Goal: Navigation & Orientation: Go to known website

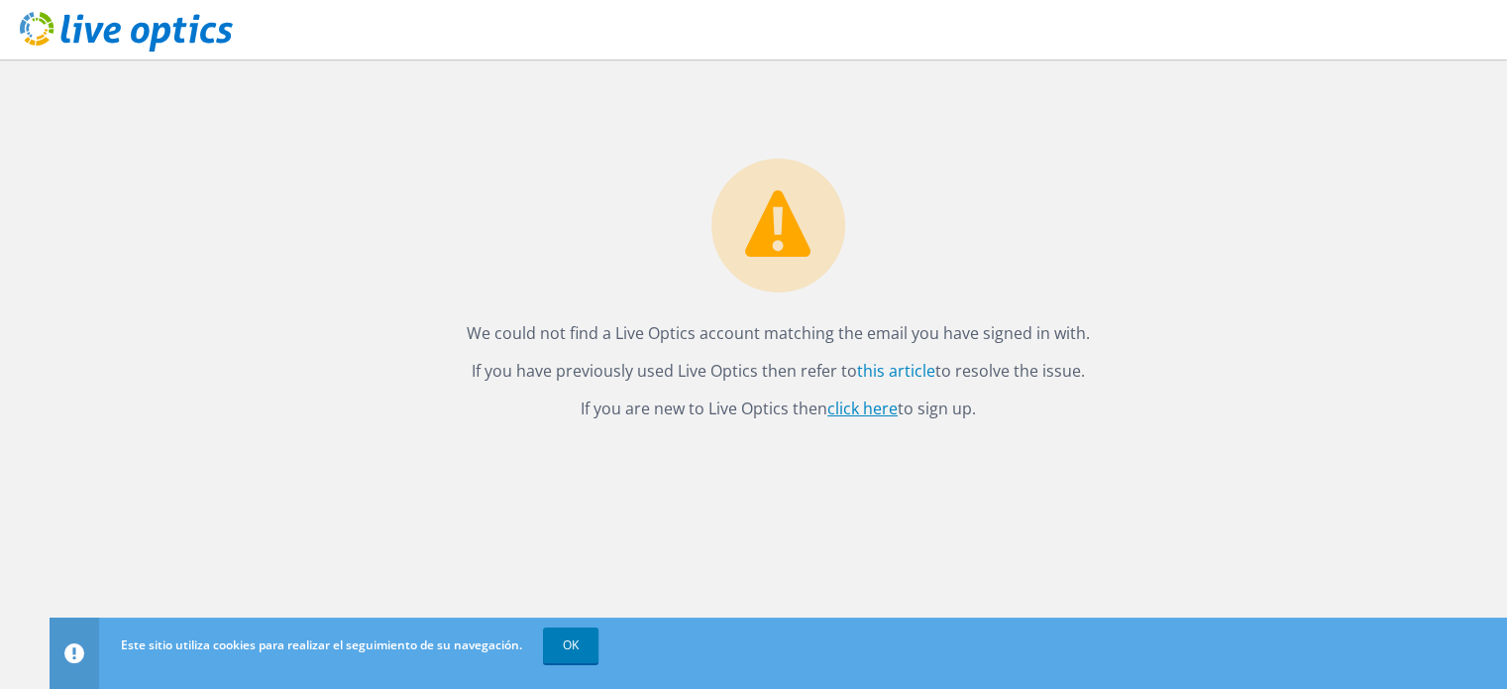
click at [864, 410] on link "click here" at bounding box center [862, 408] width 70 height 22
click at [596, 657] on link "OK" at bounding box center [570, 645] width 55 height 36
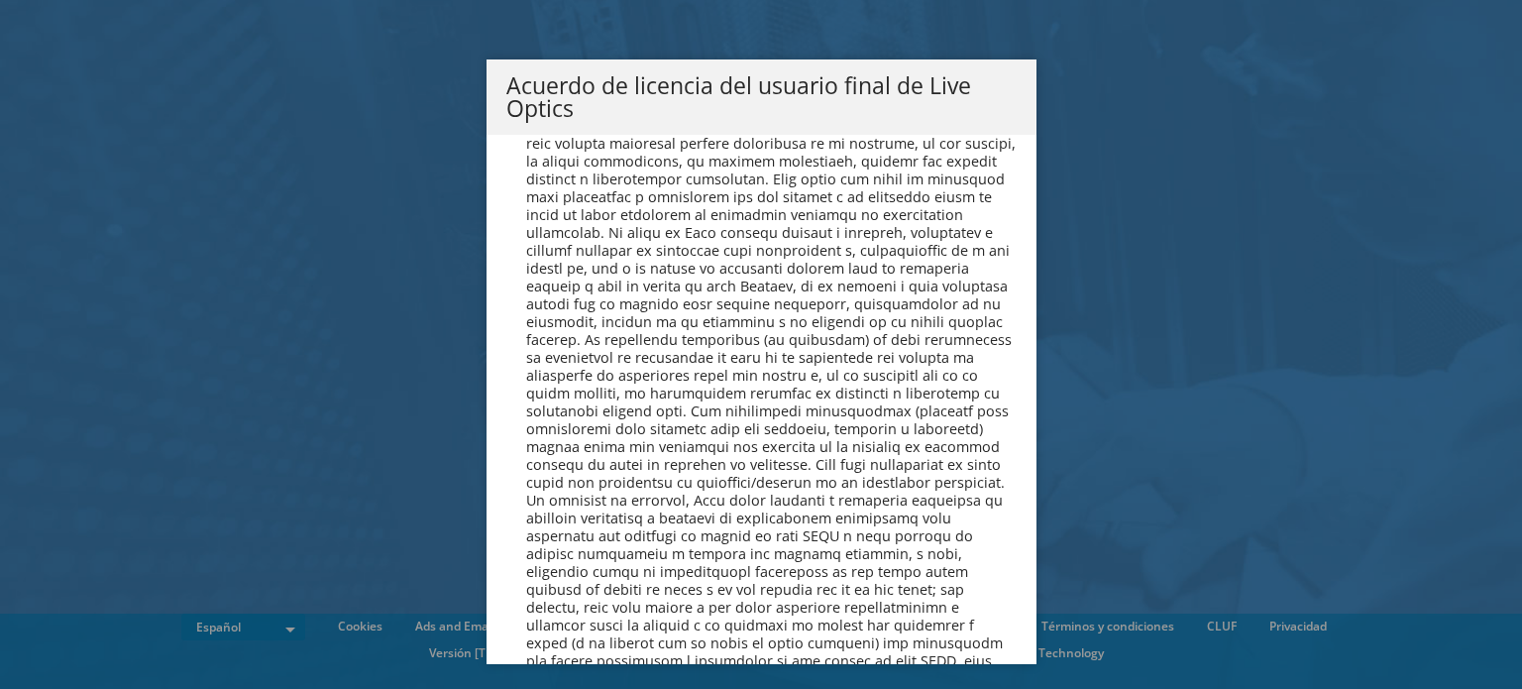
scroll to position [8403, 0]
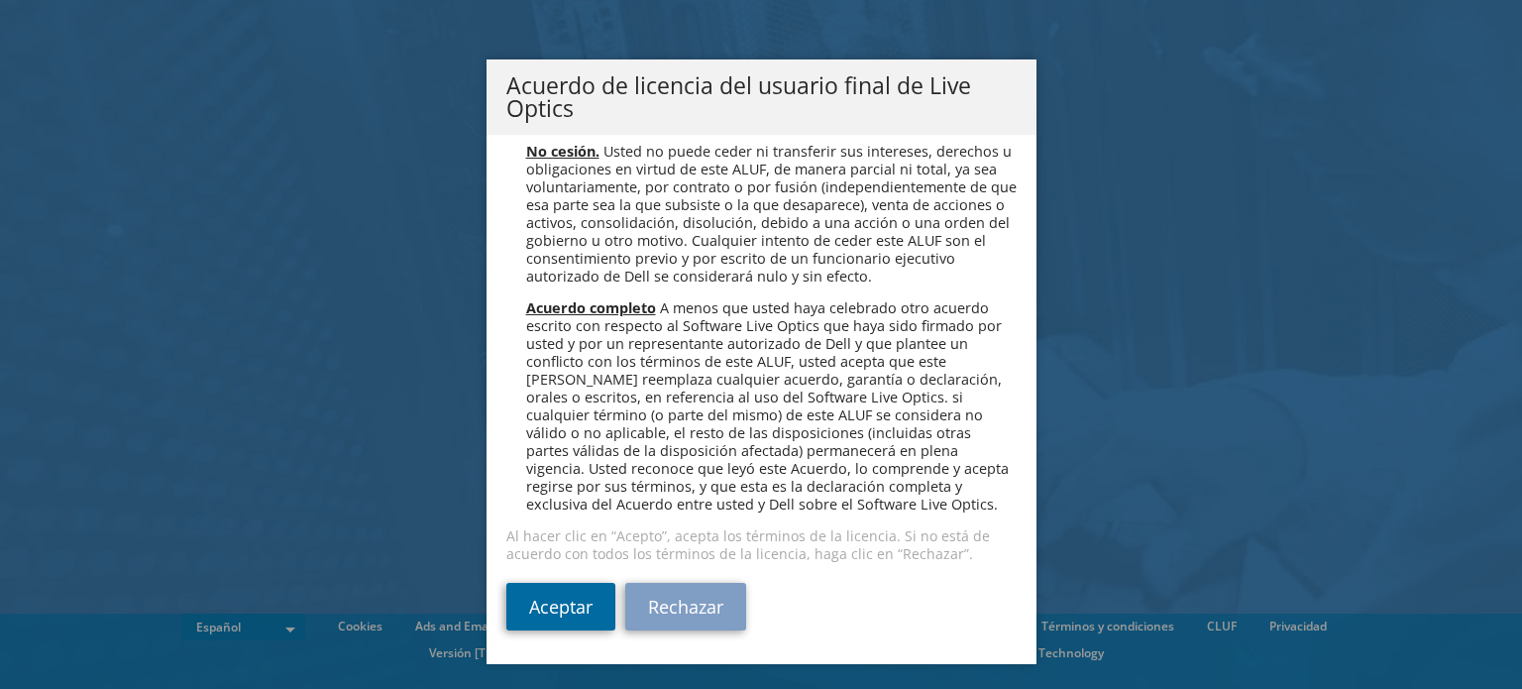
click at [563, 608] on link "Aceptar" at bounding box center [560, 607] width 109 height 48
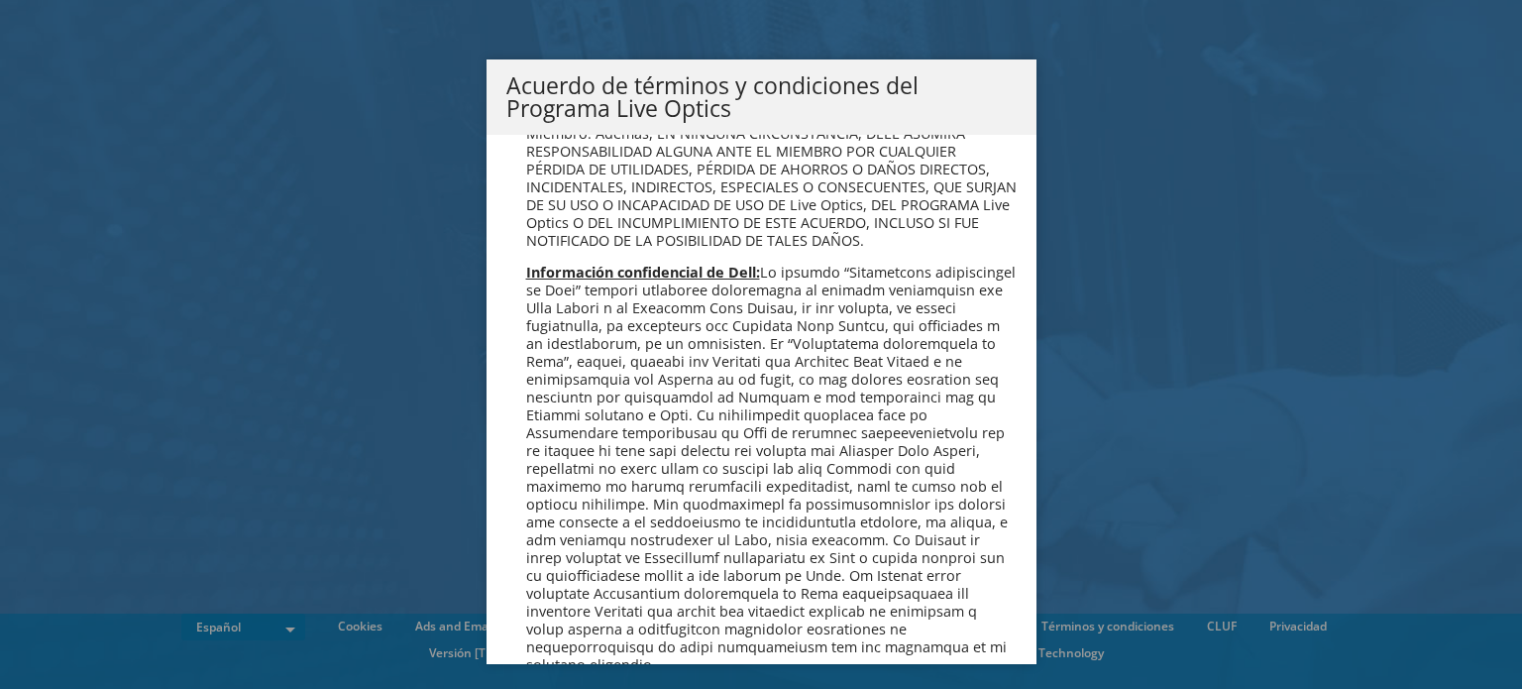
scroll to position [1686, 0]
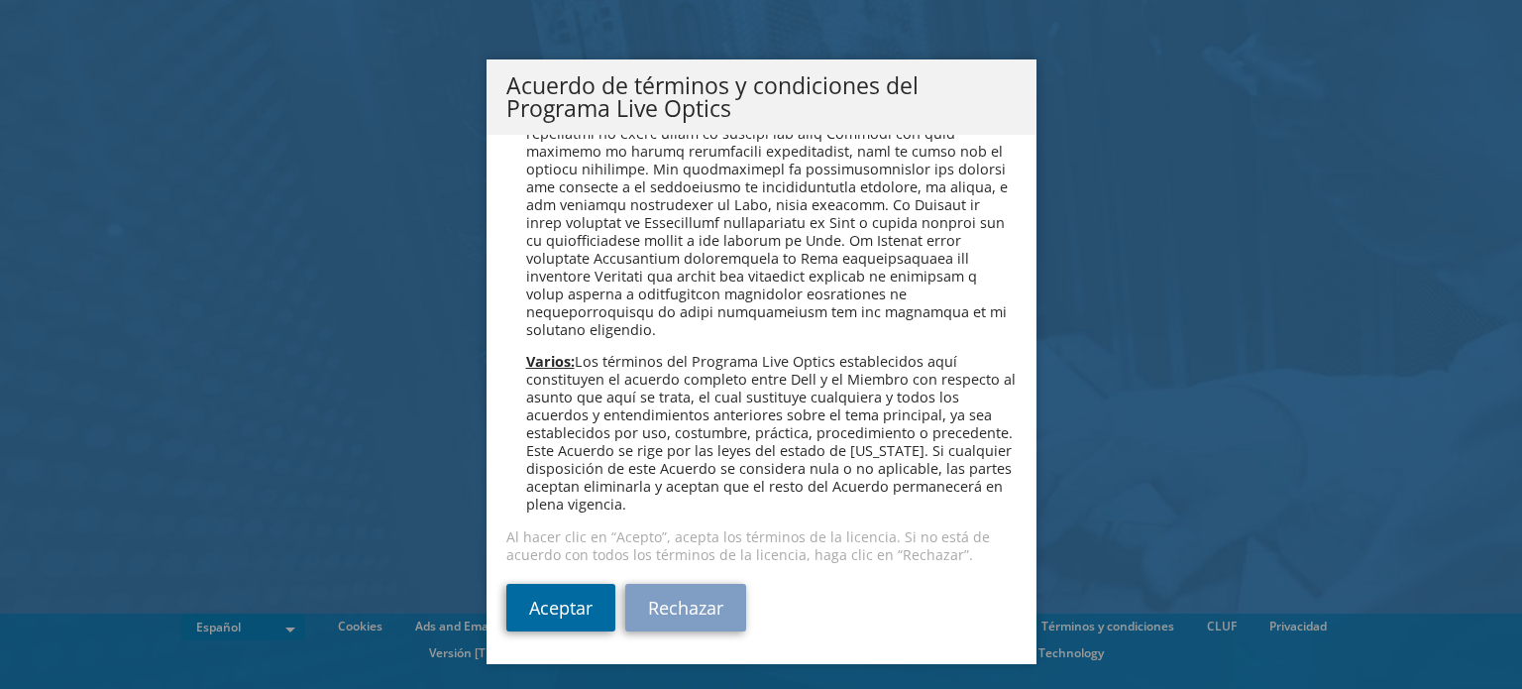
click at [530, 605] on link "Aceptar" at bounding box center [560, 608] width 109 height 48
